Goal: Task Accomplishment & Management: Manage account settings

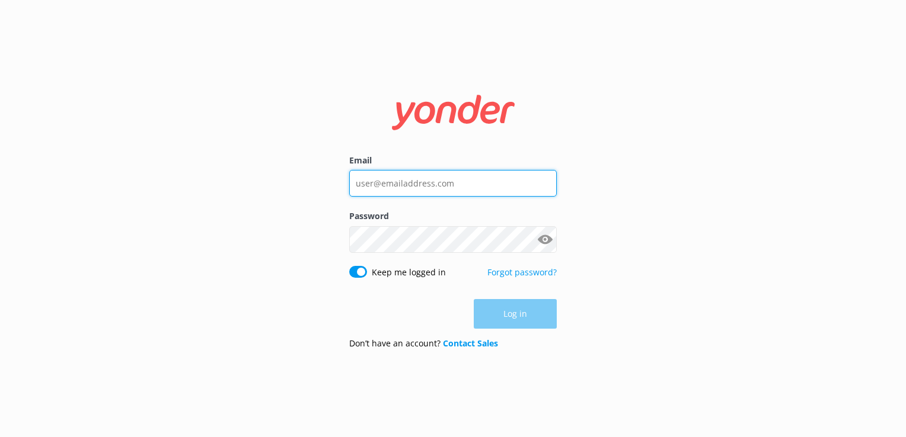
type input "[EMAIL_ADDRESS][DOMAIN_NAME]"
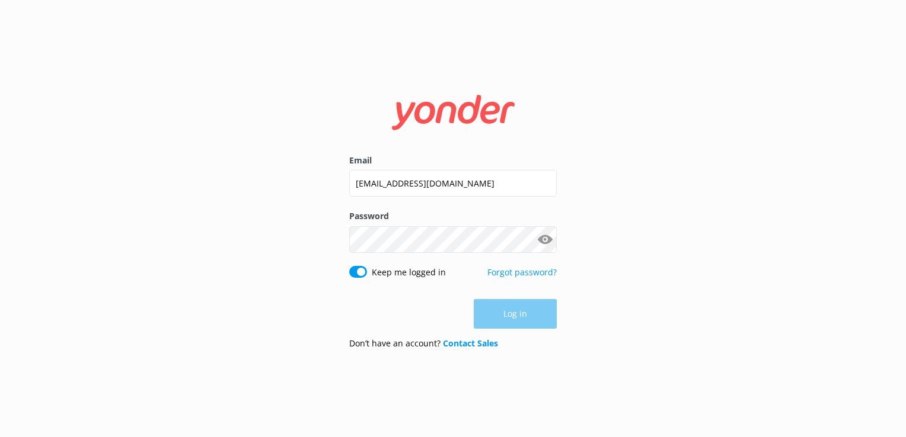
click at [501, 311] on div "Log in" at bounding box center [452, 314] width 207 height 30
click at [530, 315] on button "Log in" at bounding box center [515, 315] width 83 height 30
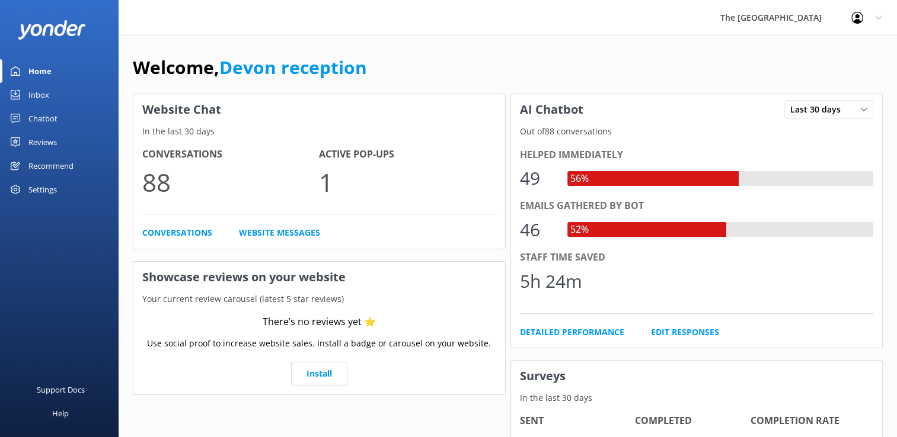
click at [61, 91] on link "Inbox" at bounding box center [59, 95] width 119 height 24
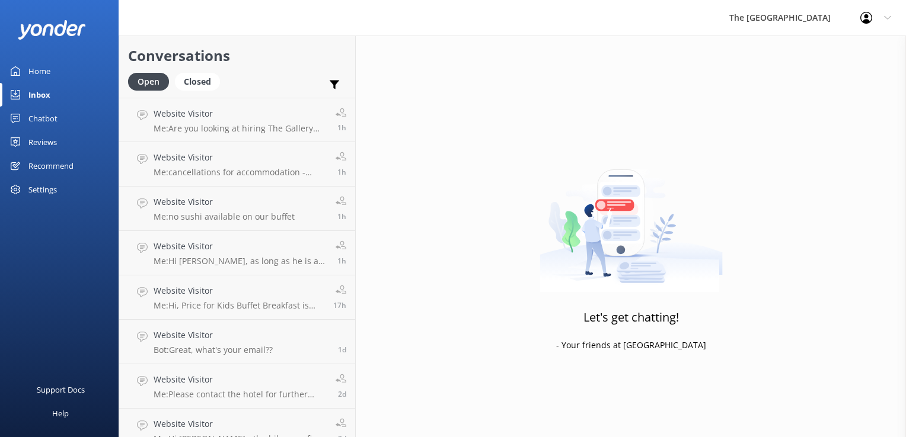
click at [57, 74] on link "Home" at bounding box center [59, 71] width 119 height 24
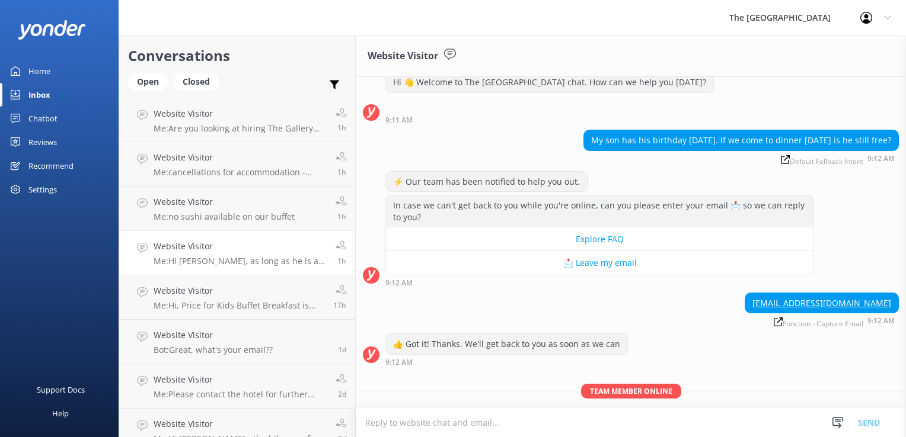
scroll to position [74, 0]
